Goal: Navigation & Orientation: Find specific page/section

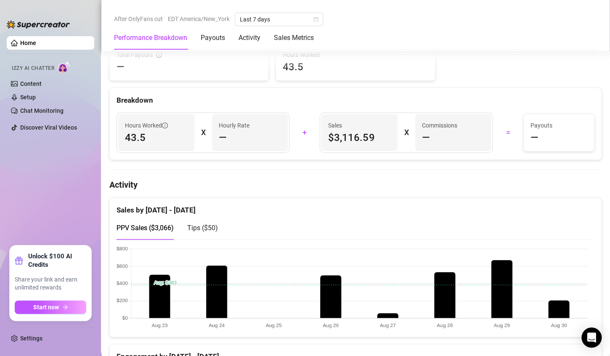
scroll to position [310, 0]
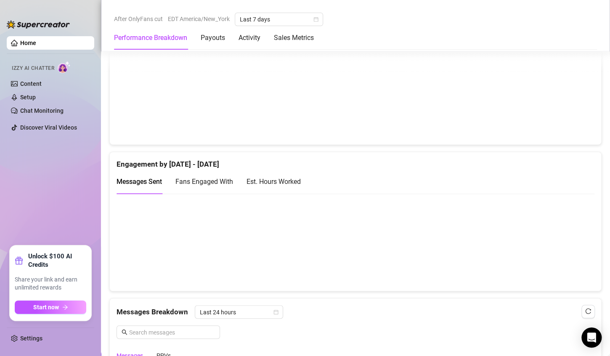
scroll to position [481, 0]
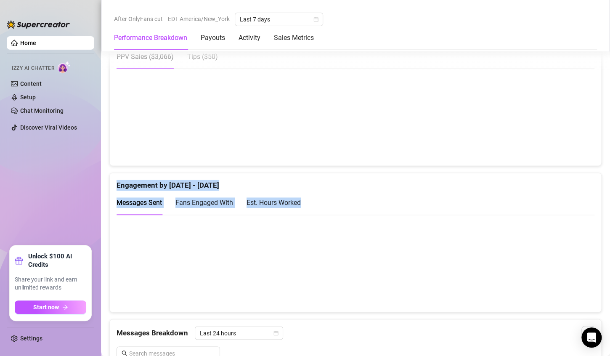
drag, startPoint x: 426, startPoint y: 205, endPoint x: 561, endPoint y: 140, distance: 150.1
click at [561, 140] on div "Sales by [DATE] - [DATE] PPV Sales ( $3,066 ) Tips ( $50 ) Engagement by [DATE]…" at bounding box center [355, 360] width 499 height 669
